Goal: Information Seeking & Learning: Learn about a topic

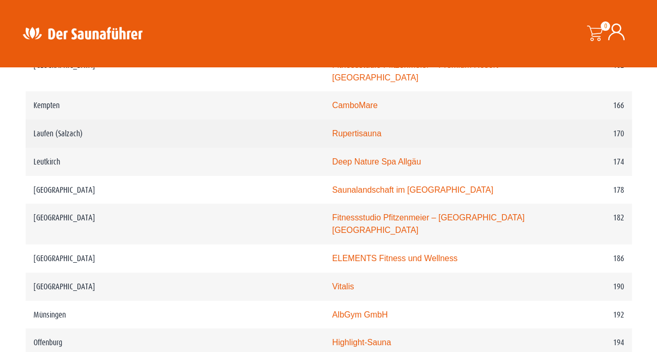
scroll to position [1615, 0]
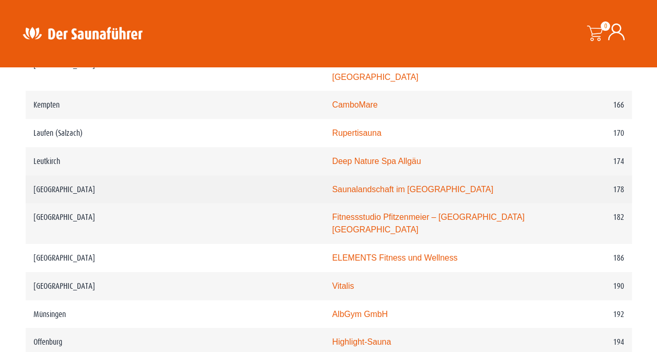
click at [332, 193] on link "Saunalandschaft im [GEOGRAPHIC_DATA]" at bounding box center [412, 189] width 161 height 9
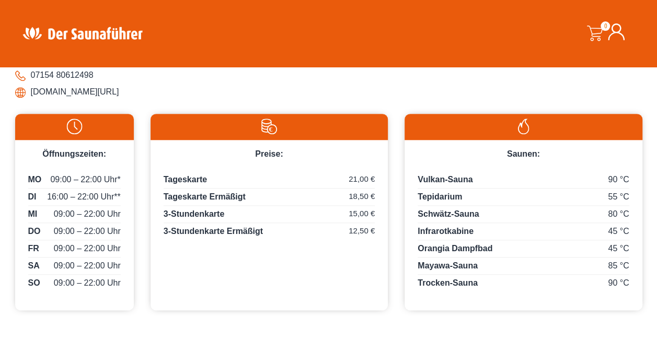
scroll to position [470, 0]
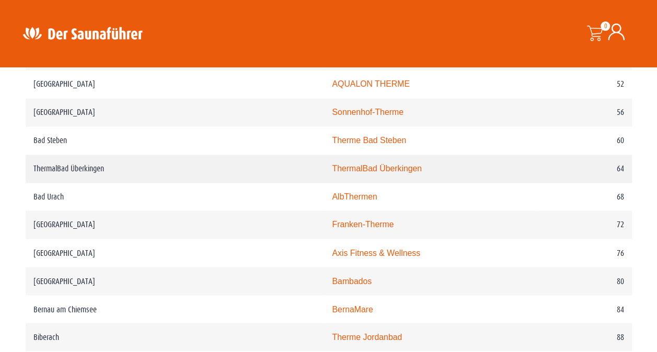
scroll to position [746, 0]
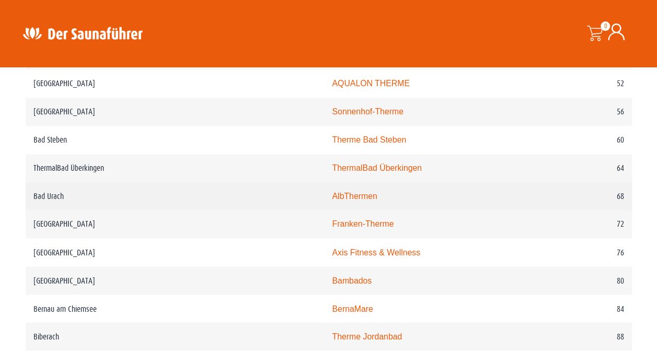
click at [324, 204] on td "AlbThermen" at bounding box center [430, 196] width 213 height 28
click at [332, 201] on link "AlbThermen" at bounding box center [354, 196] width 45 height 9
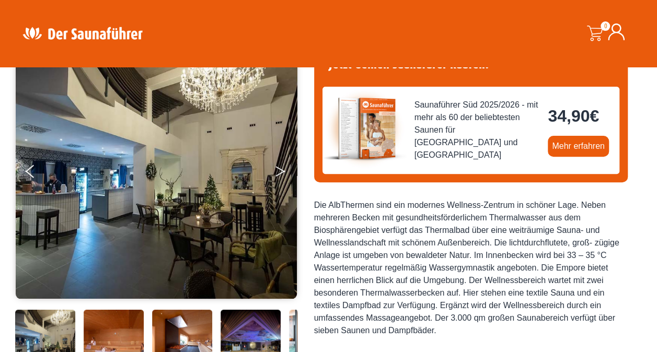
scroll to position [105, 0]
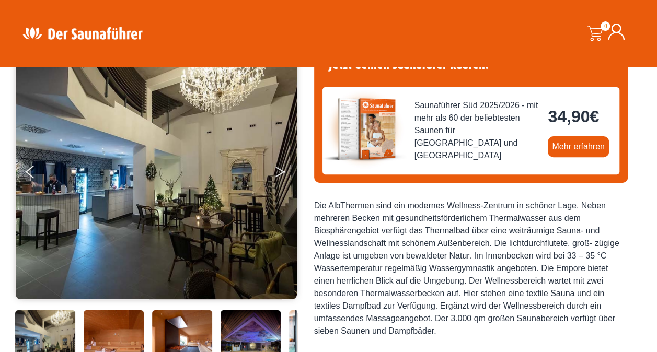
click at [279, 174] on icon "Next" at bounding box center [280, 174] width 9 height 6
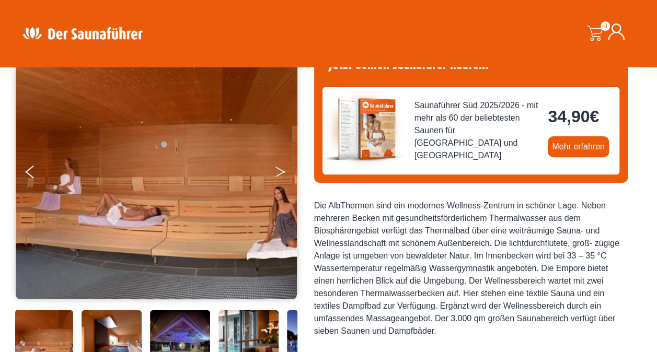
click at [279, 174] on icon "Next" at bounding box center [280, 174] width 9 height 6
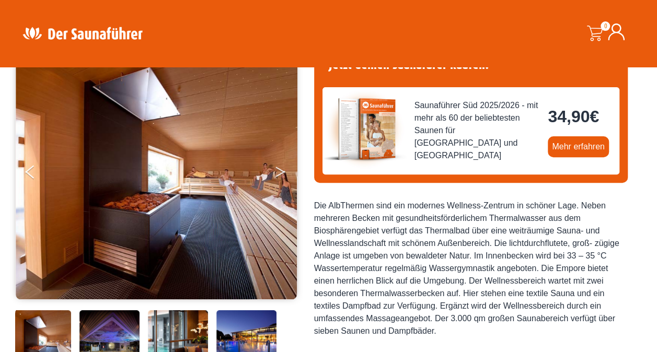
click at [279, 174] on icon "Next" at bounding box center [280, 174] width 9 height 6
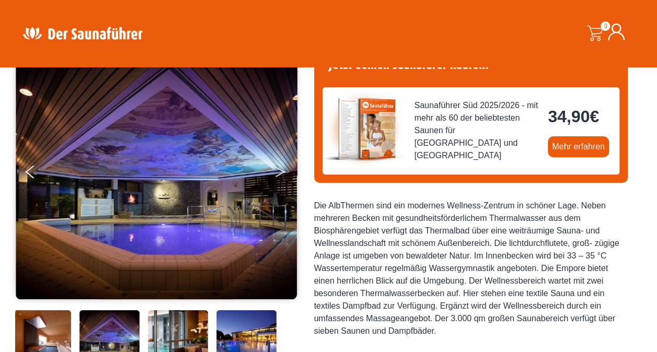
click at [278, 174] on icon "Next" at bounding box center [280, 174] width 9 height 6
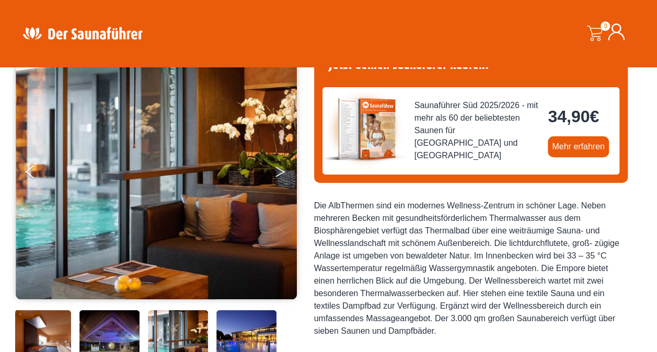
click at [278, 174] on icon "Next" at bounding box center [280, 174] width 9 height 6
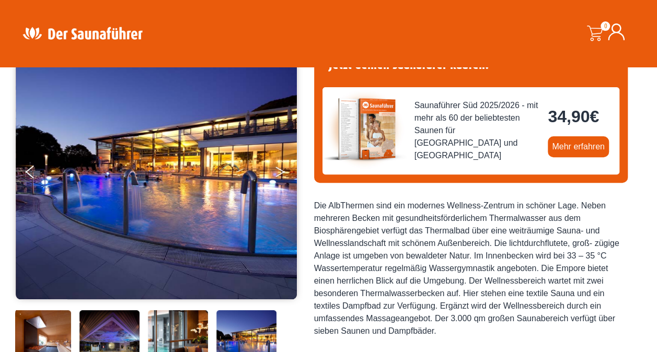
click at [278, 174] on icon "Next" at bounding box center [280, 174] width 9 height 6
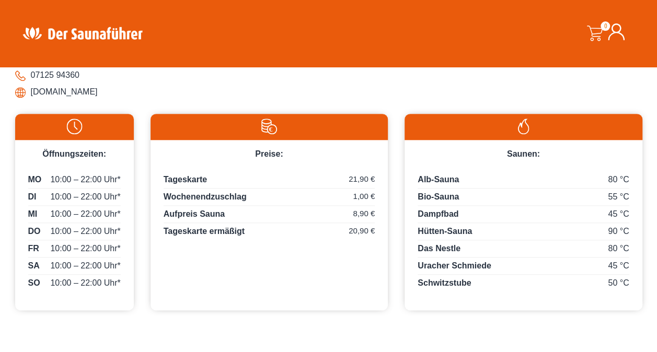
scroll to position [470, 0]
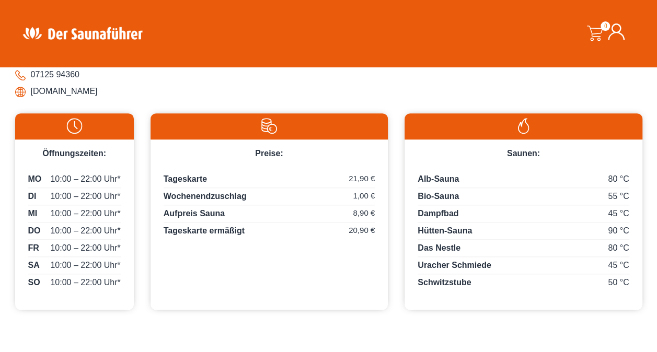
click at [43, 91] on li "www.albthermen.de" at bounding box center [328, 91] width 627 height 17
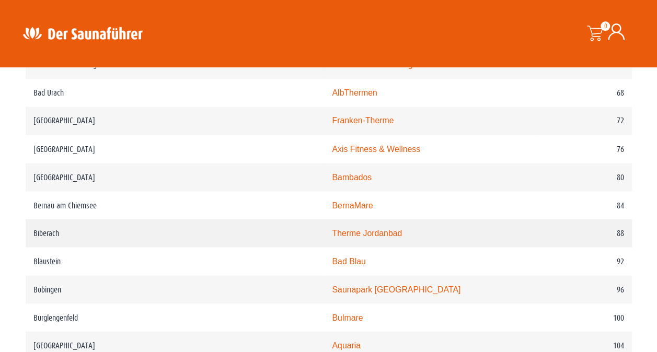
scroll to position [849, 0]
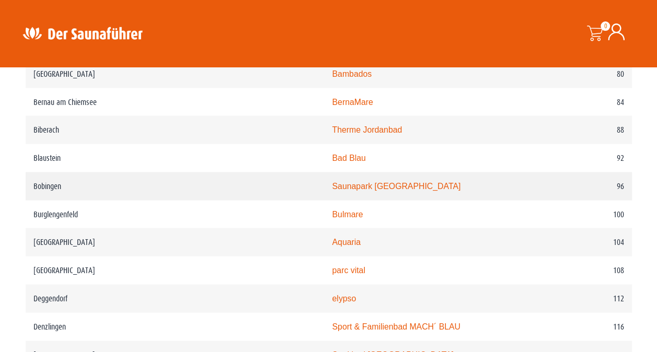
click at [324, 199] on td "Saunapark Bobingen" at bounding box center [430, 186] width 213 height 28
click at [332, 190] on link "Saunapark Bobingen" at bounding box center [396, 185] width 129 height 9
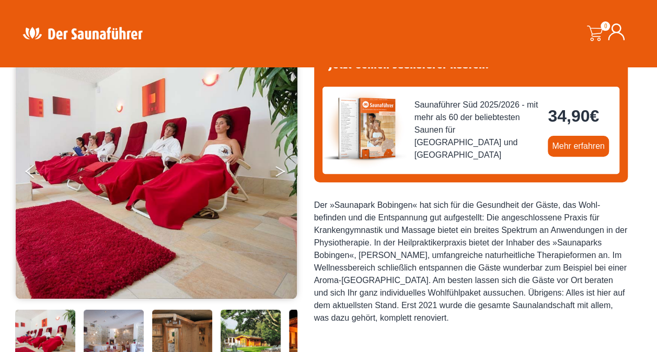
scroll to position [105, 0]
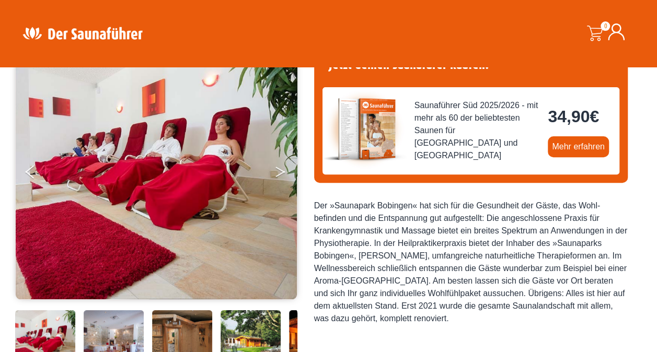
click at [287, 171] on button "Next" at bounding box center [287, 174] width 26 height 26
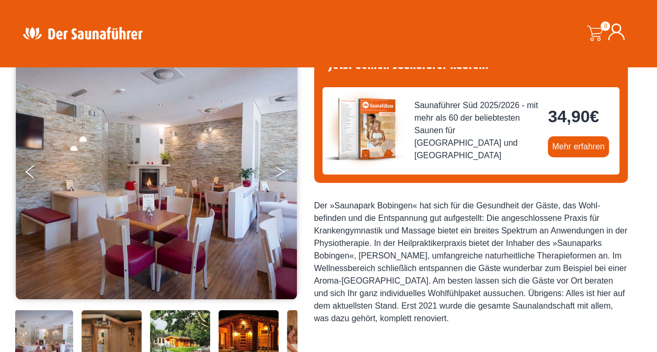
click at [287, 171] on button "Next" at bounding box center [287, 174] width 26 height 26
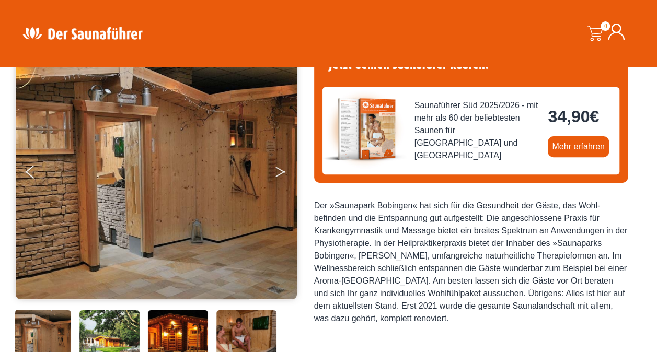
click at [287, 171] on button "Next" at bounding box center [287, 174] width 26 height 26
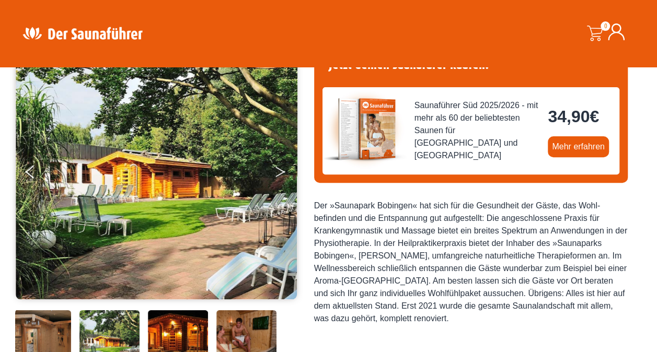
click at [287, 171] on button "Next" at bounding box center [287, 174] width 26 height 26
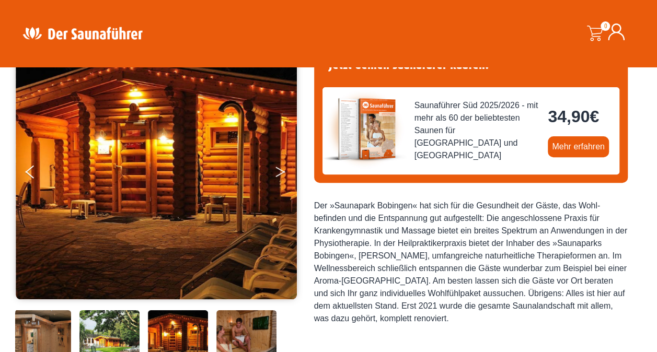
click at [287, 171] on button "Next" at bounding box center [287, 174] width 26 height 26
